Goal: Task Accomplishment & Management: Manage account settings

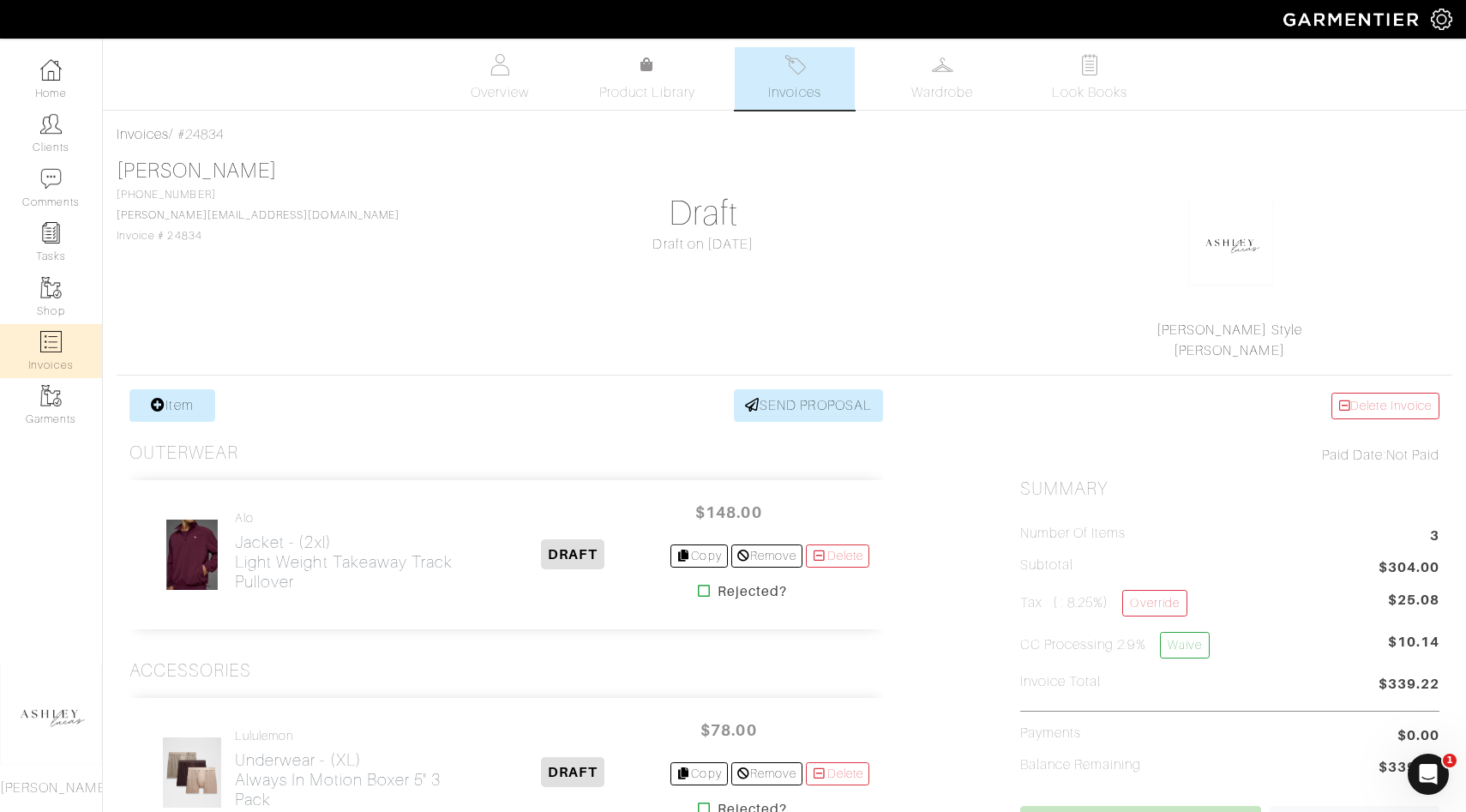
click at [43, 356] on link "Invoices" at bounding box center [51, 351] width 102 height 54
select select
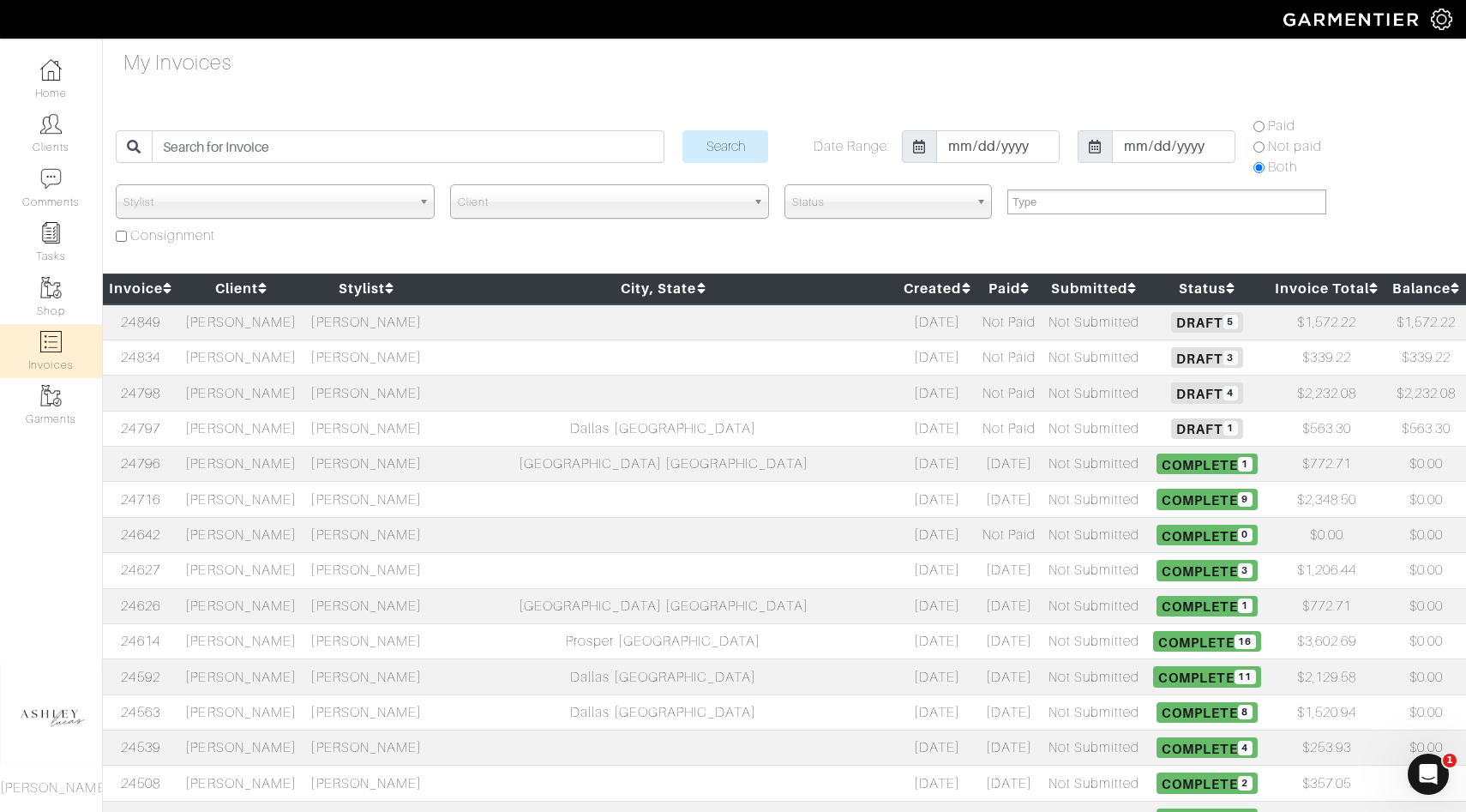
click at [1171, 323] on span "Draft 5" at bounding box center [1206, 322] width 71 height 20
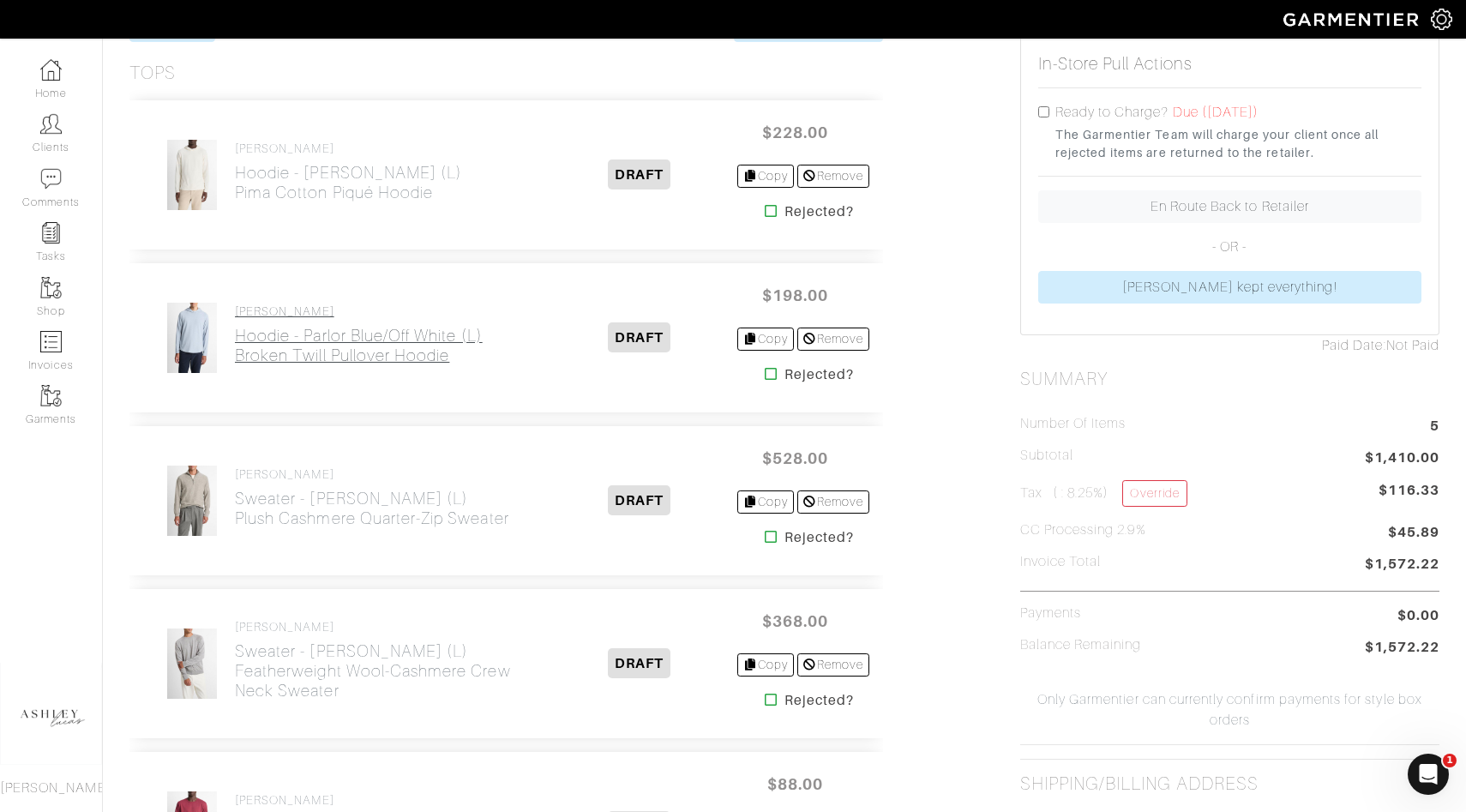
scroll to position [526, 0]
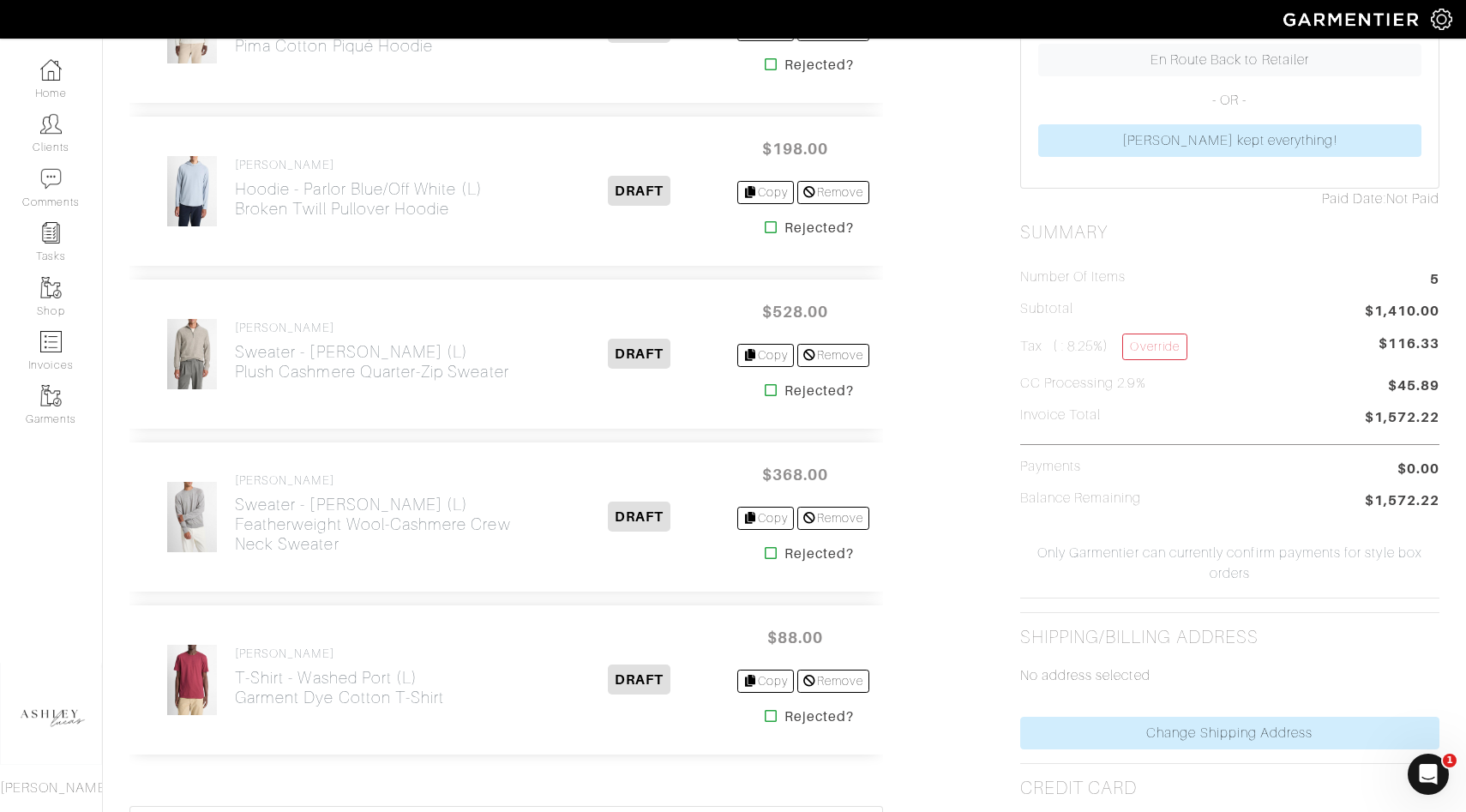
click at [765, 390] on icon at bounding box center [771, 390] width 13 height 14
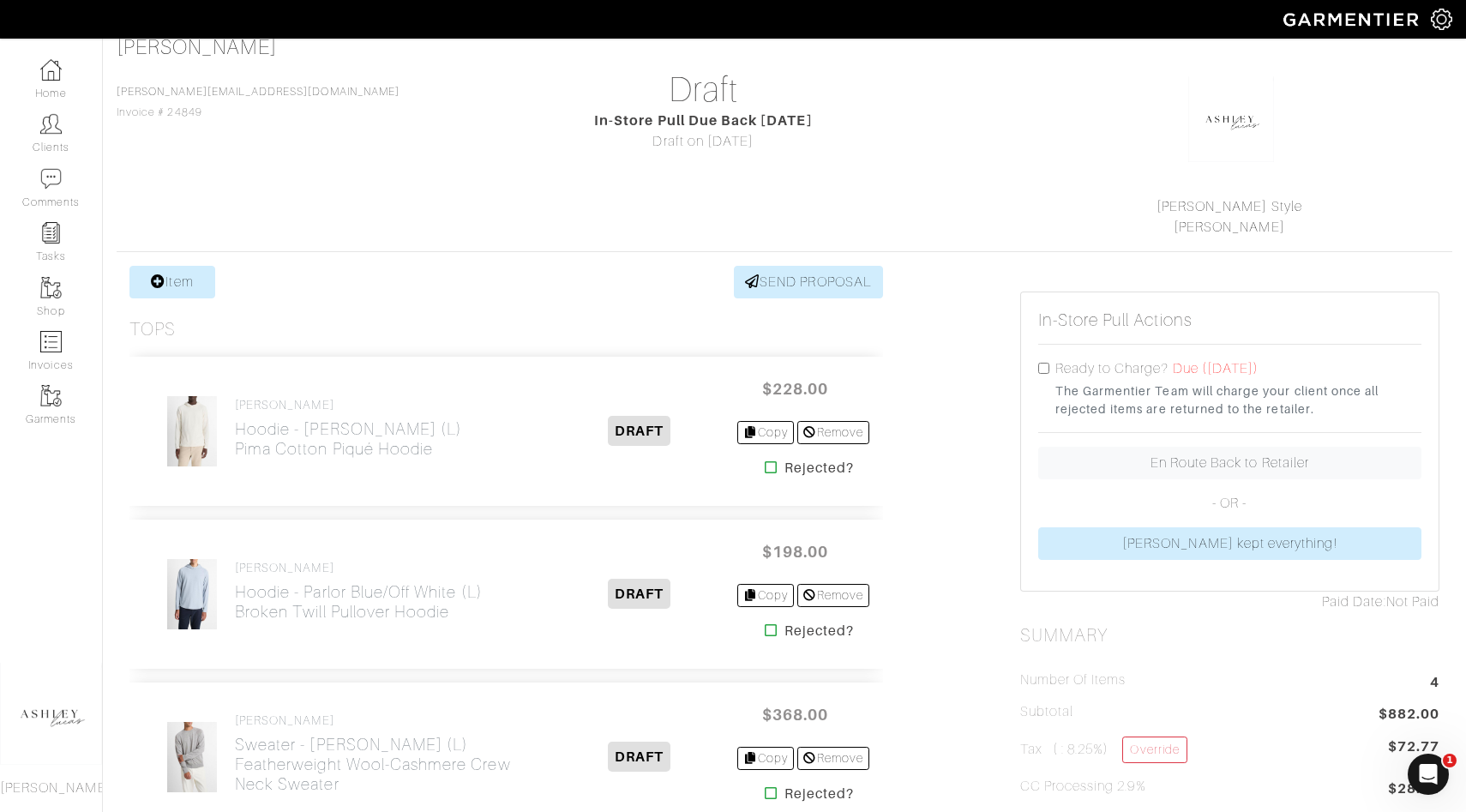
scroll to position [330, 0]
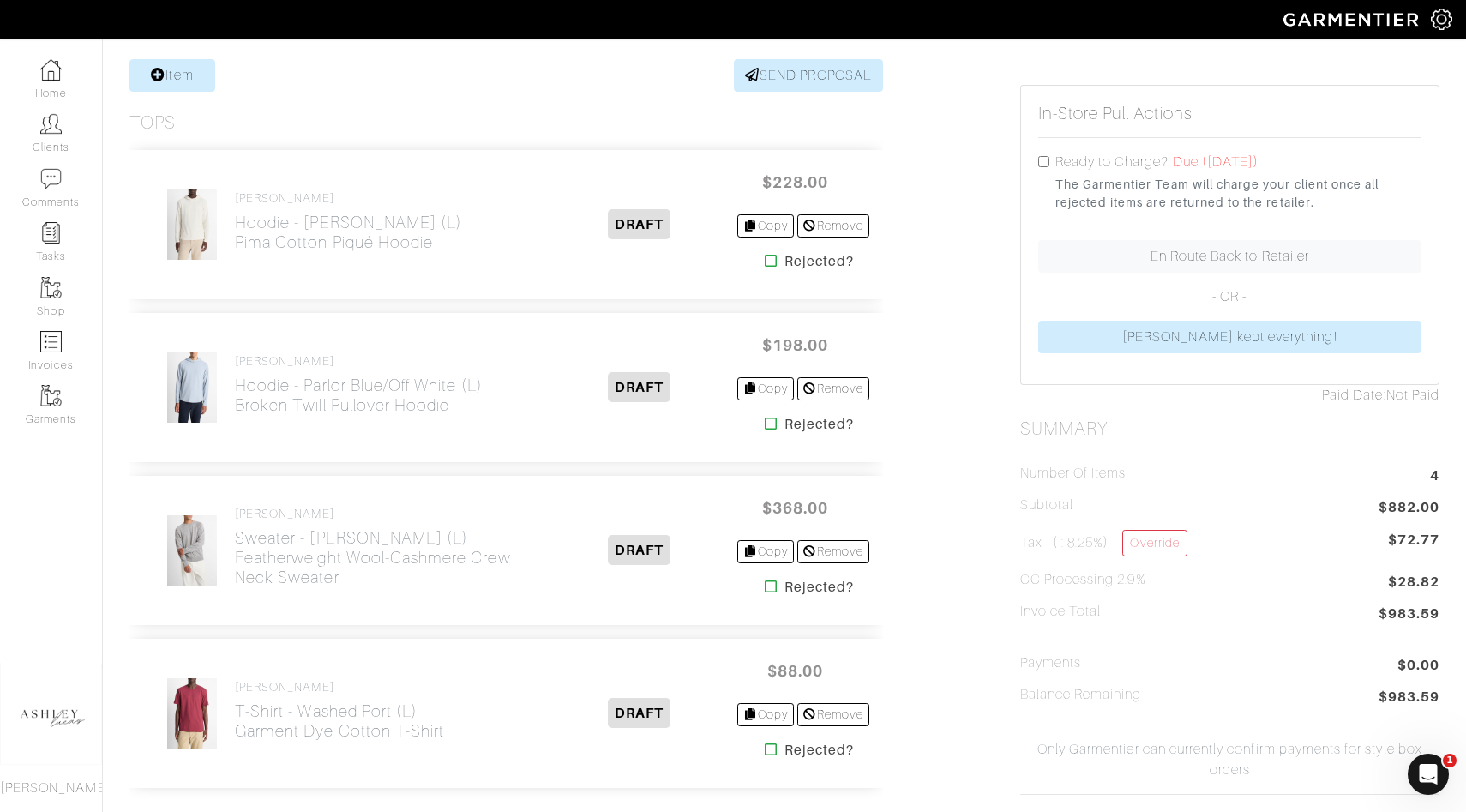
click at [766, 584] on icon at bounding box center [771, 586] width 13 height 14
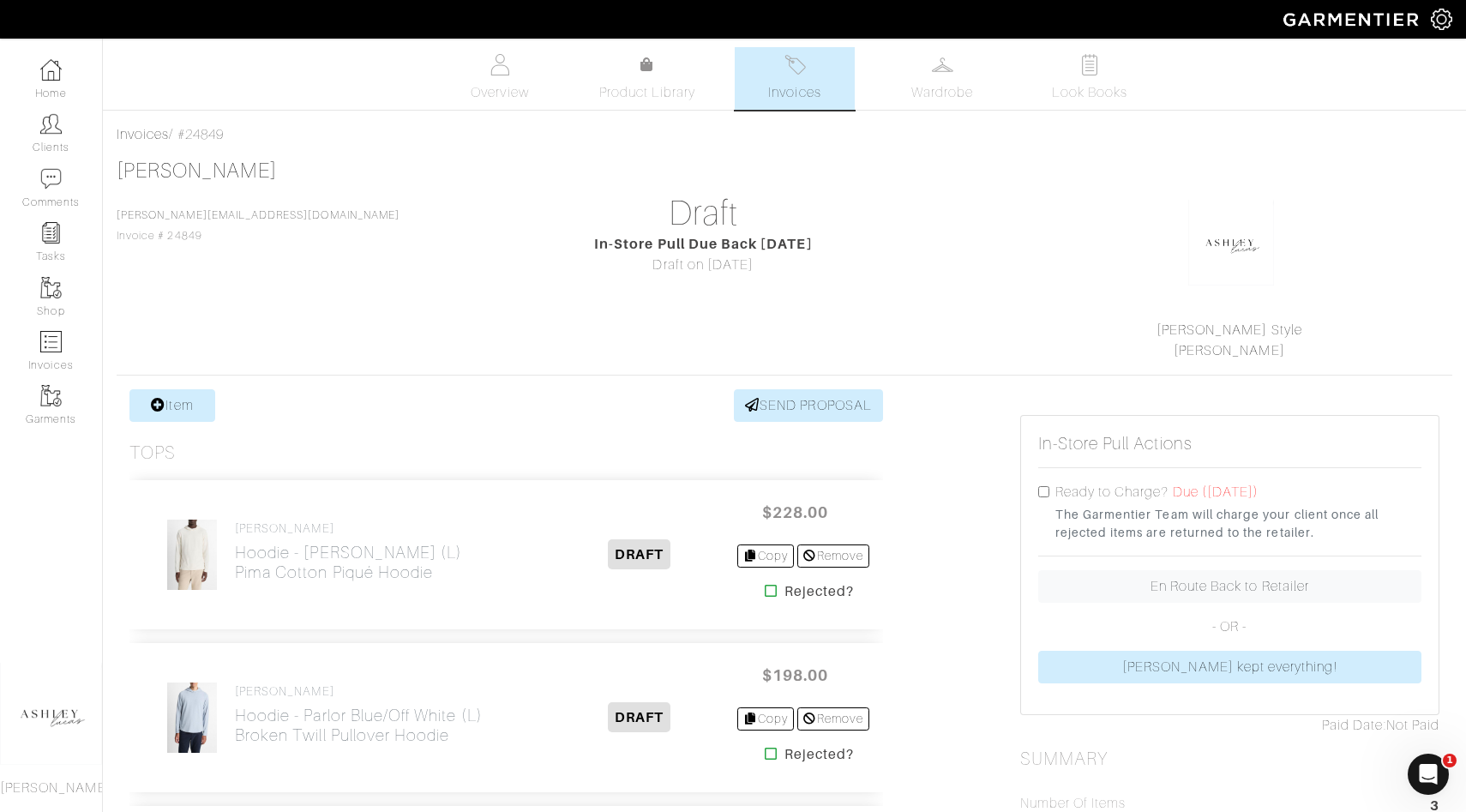
click at [782, 72] on link "Invoices" at bounding box center [795, 79] width 120 height 63
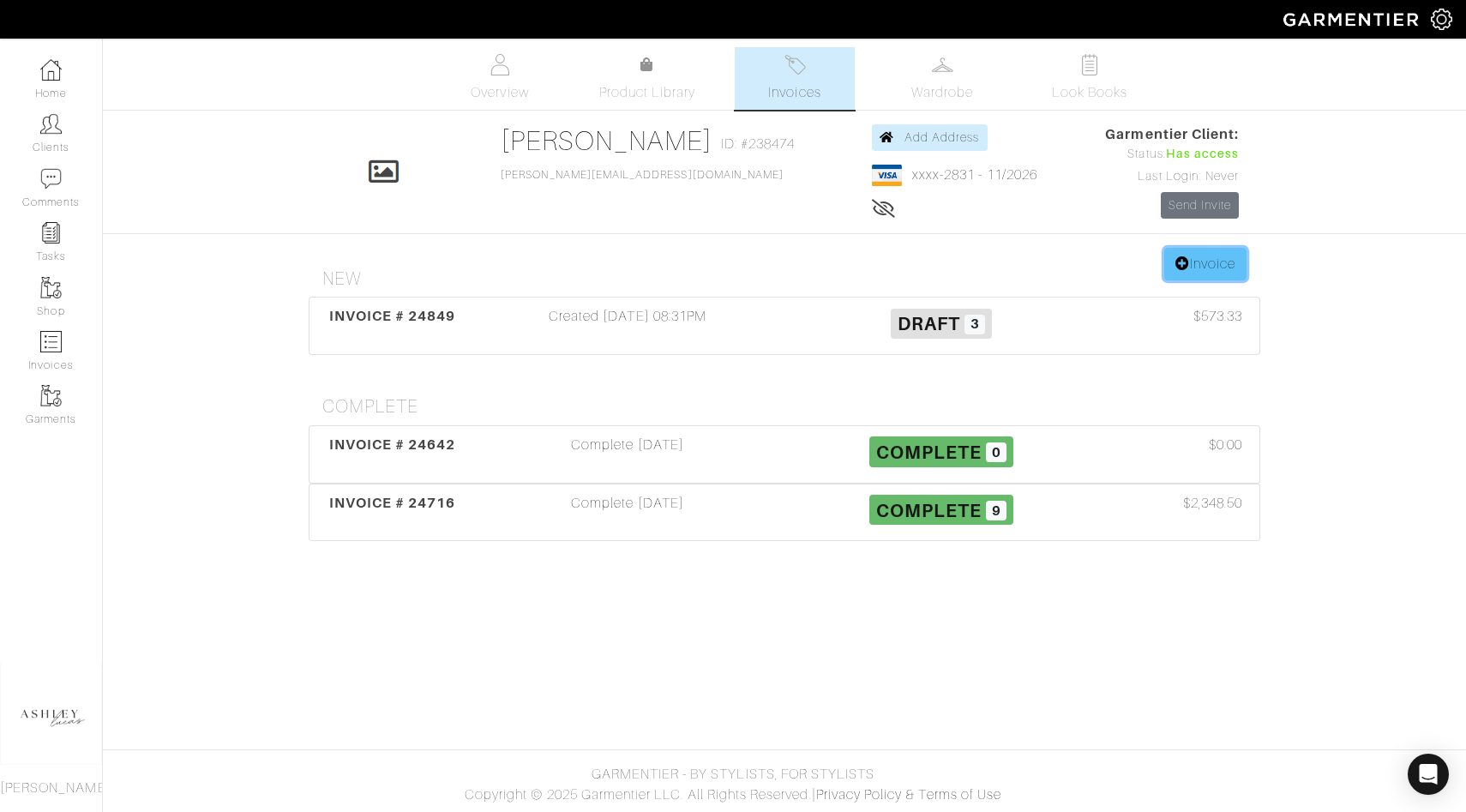
click at [1210, 259] on link "Invoice" at bounding box center [1205, 263] width 82 height 32
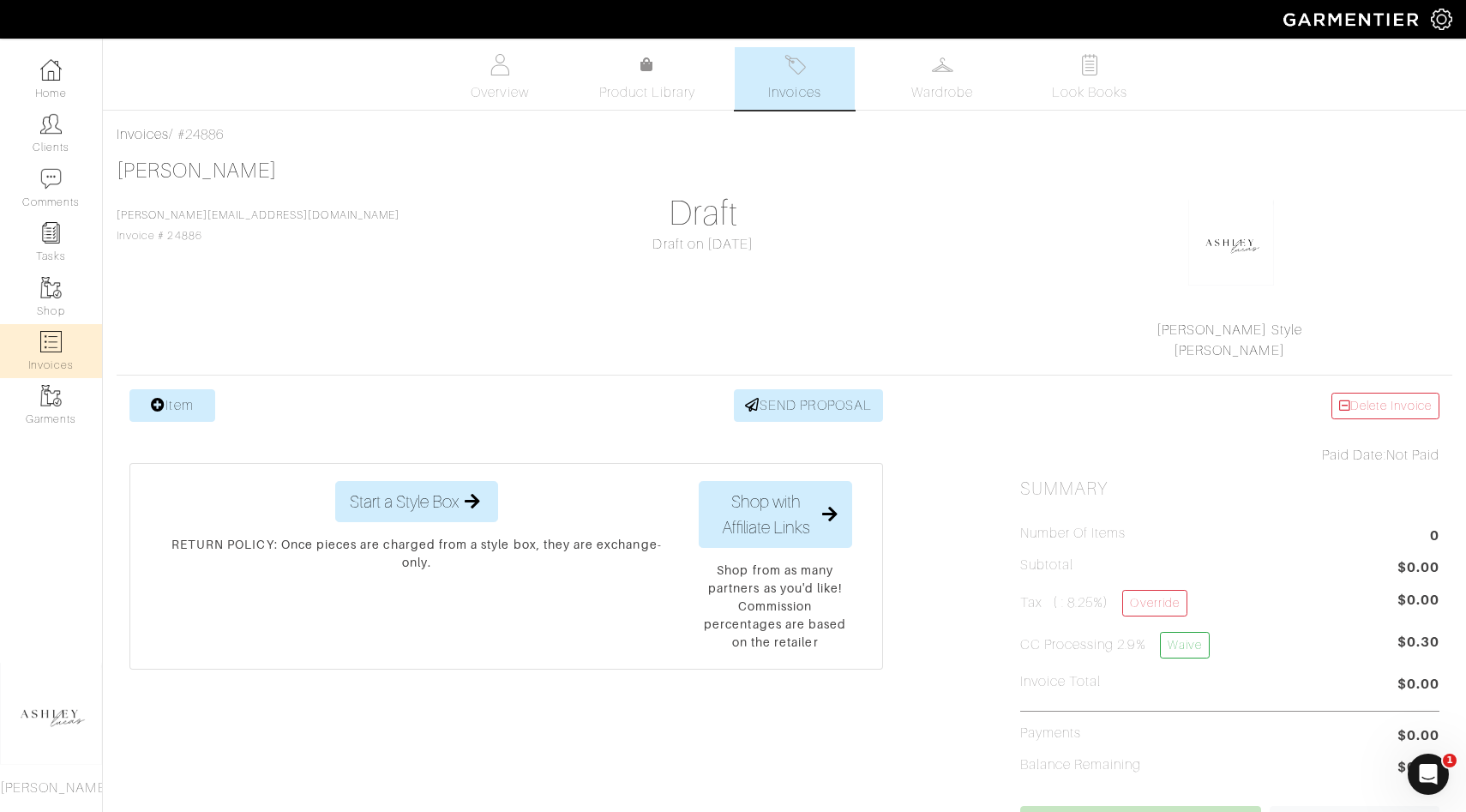
click at [59, 337] on img at bounding box center [51, 341] width 21 height 21
select select
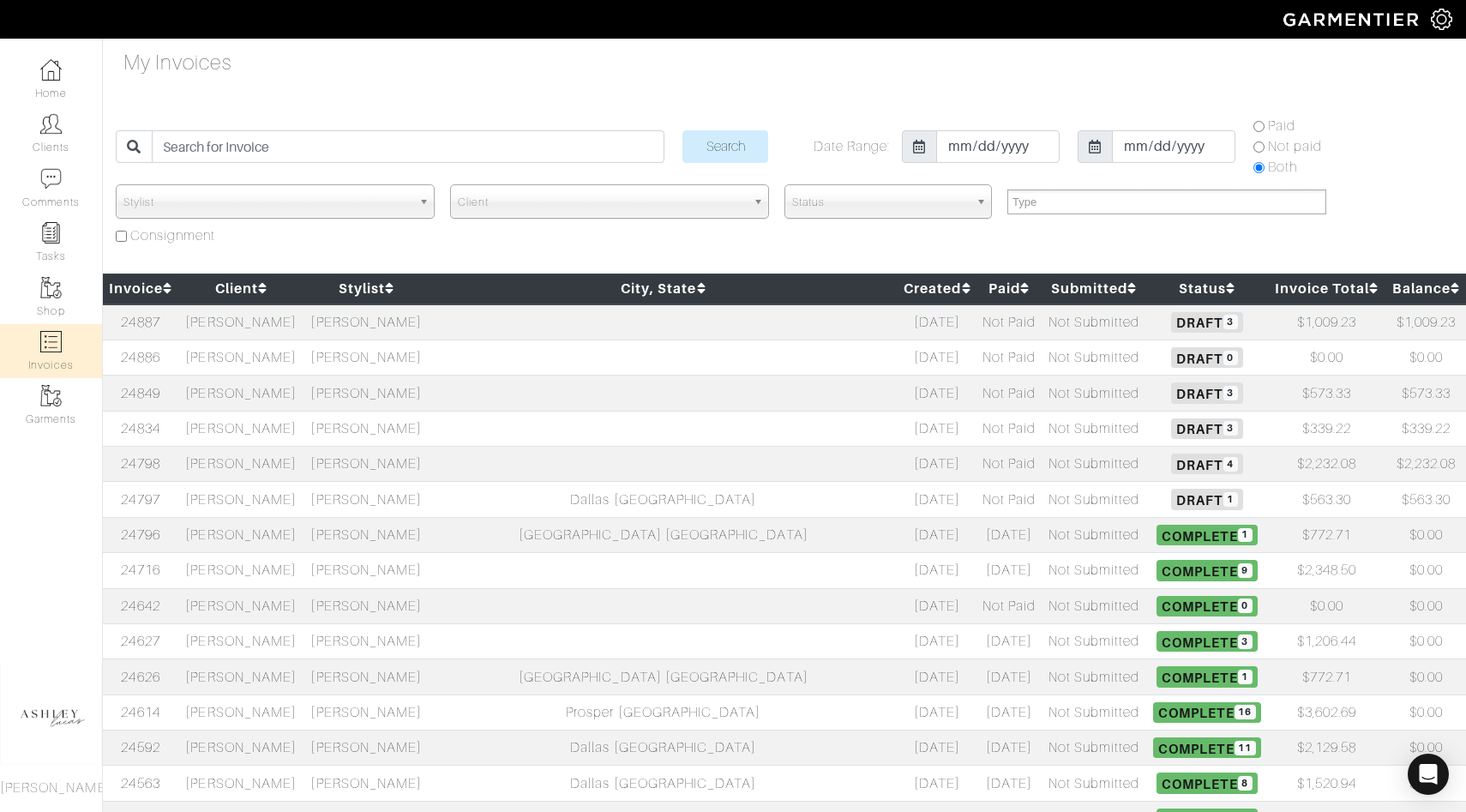
click at [1042, 356] on td "Not Submitted" at bounding box center [1094, 357] width 105 height 35
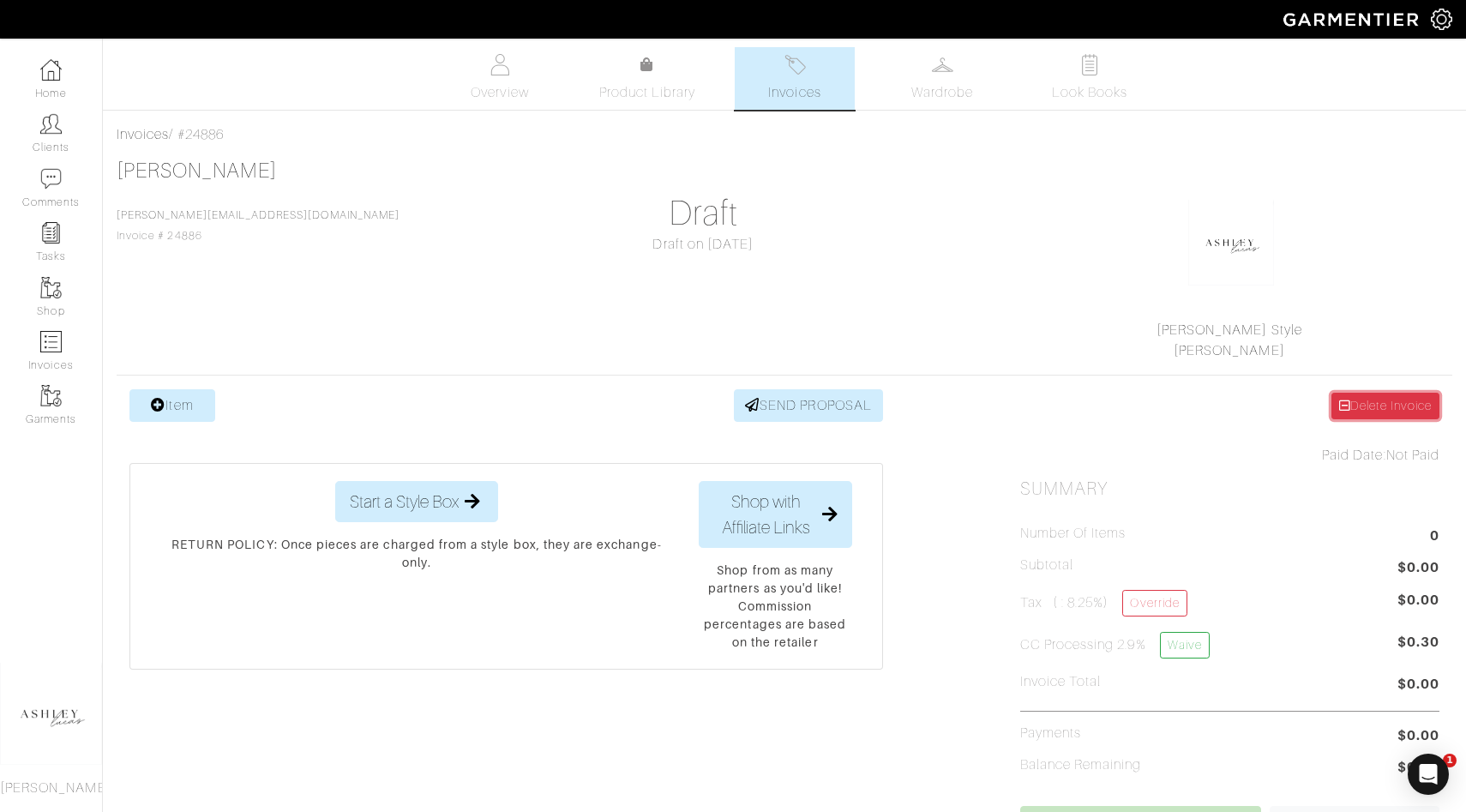
click at [1409, 400] on link "Delete Invoice" at bounding box center [1385, 406] width 108 height 27
